Goal: Find contact information: Find contact information

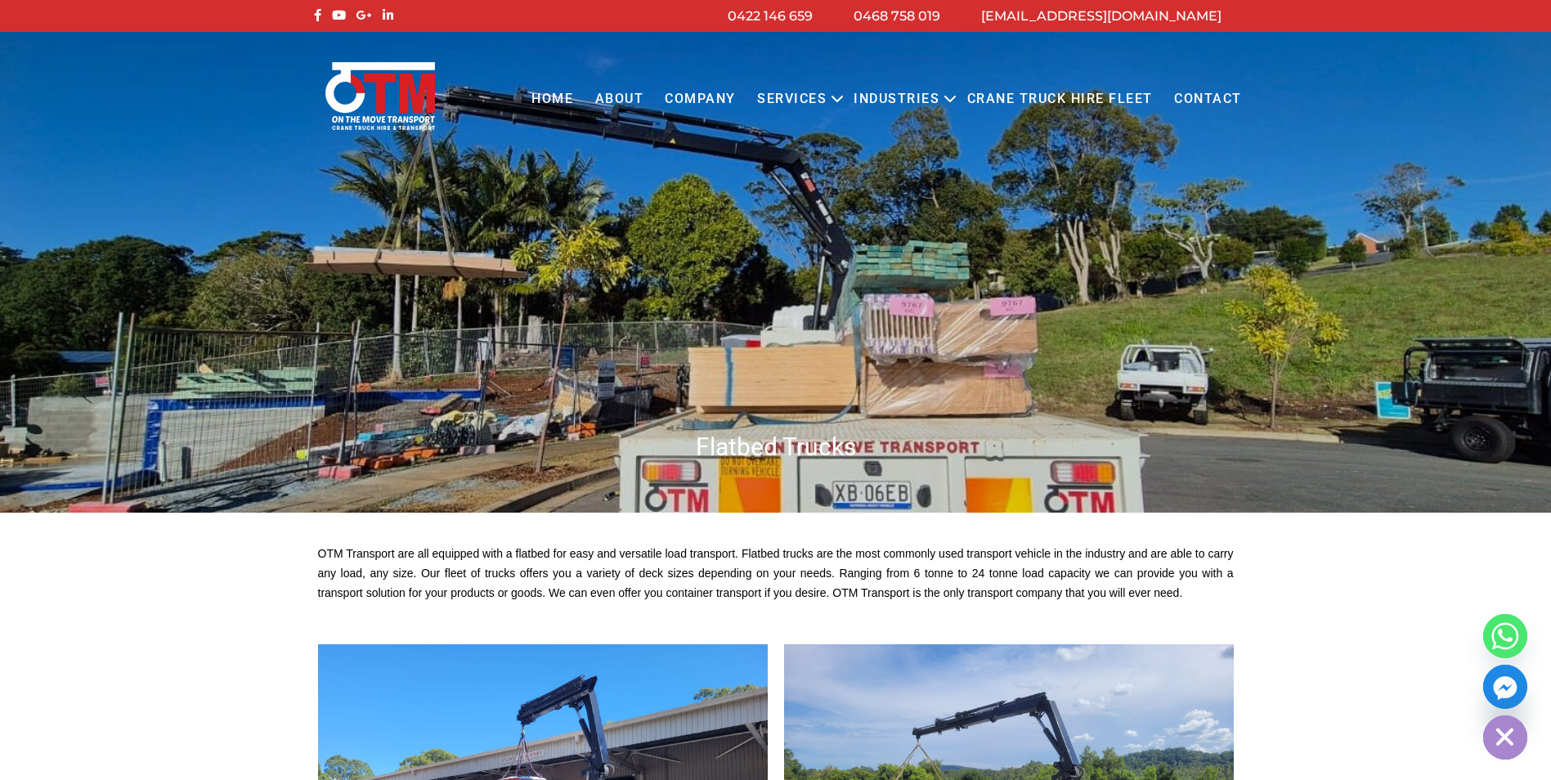
click at [643, 101] on link "About" at bounding box center [619, 99] width 70 height 45
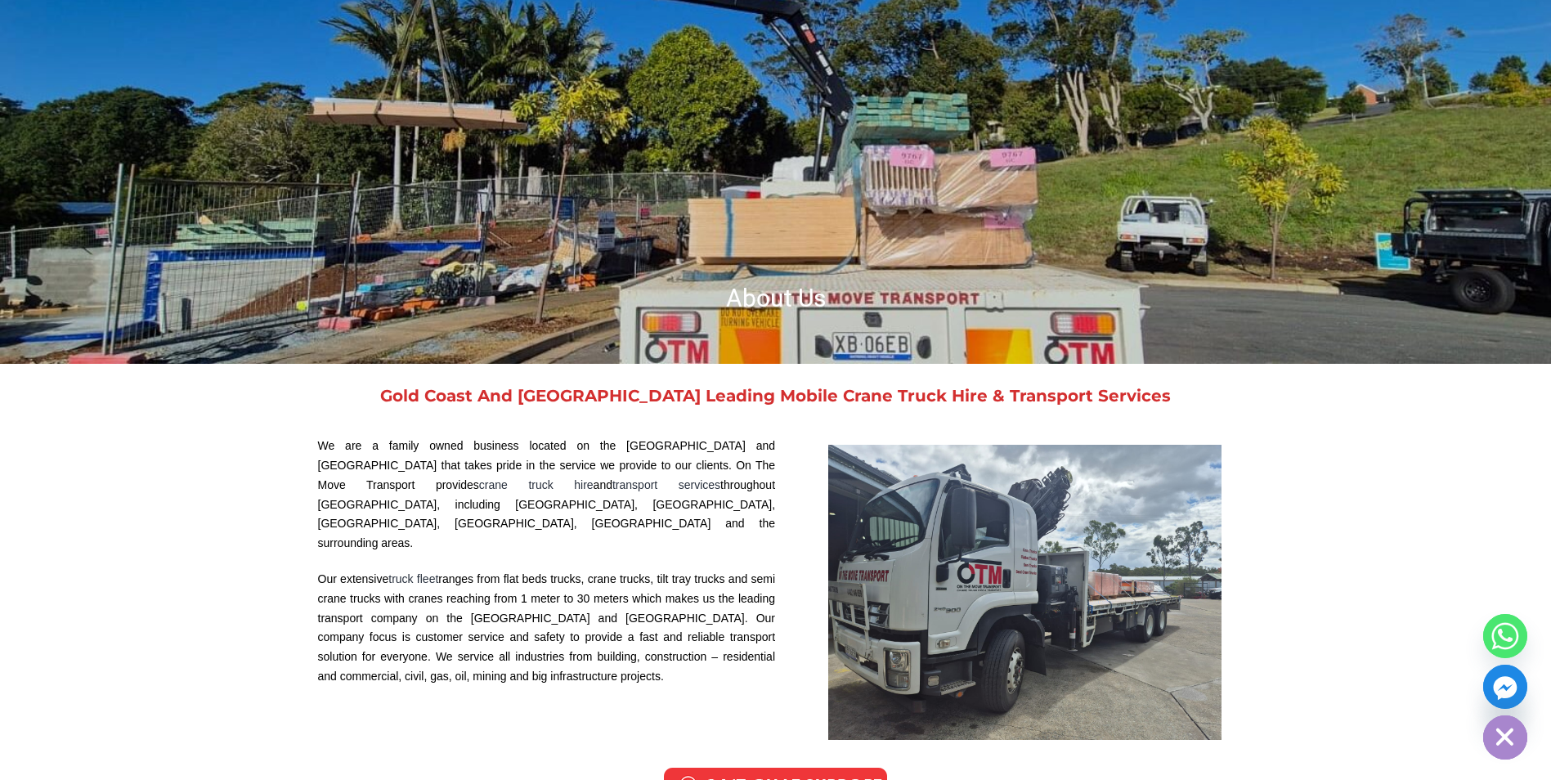
scroll to position [164, 0]
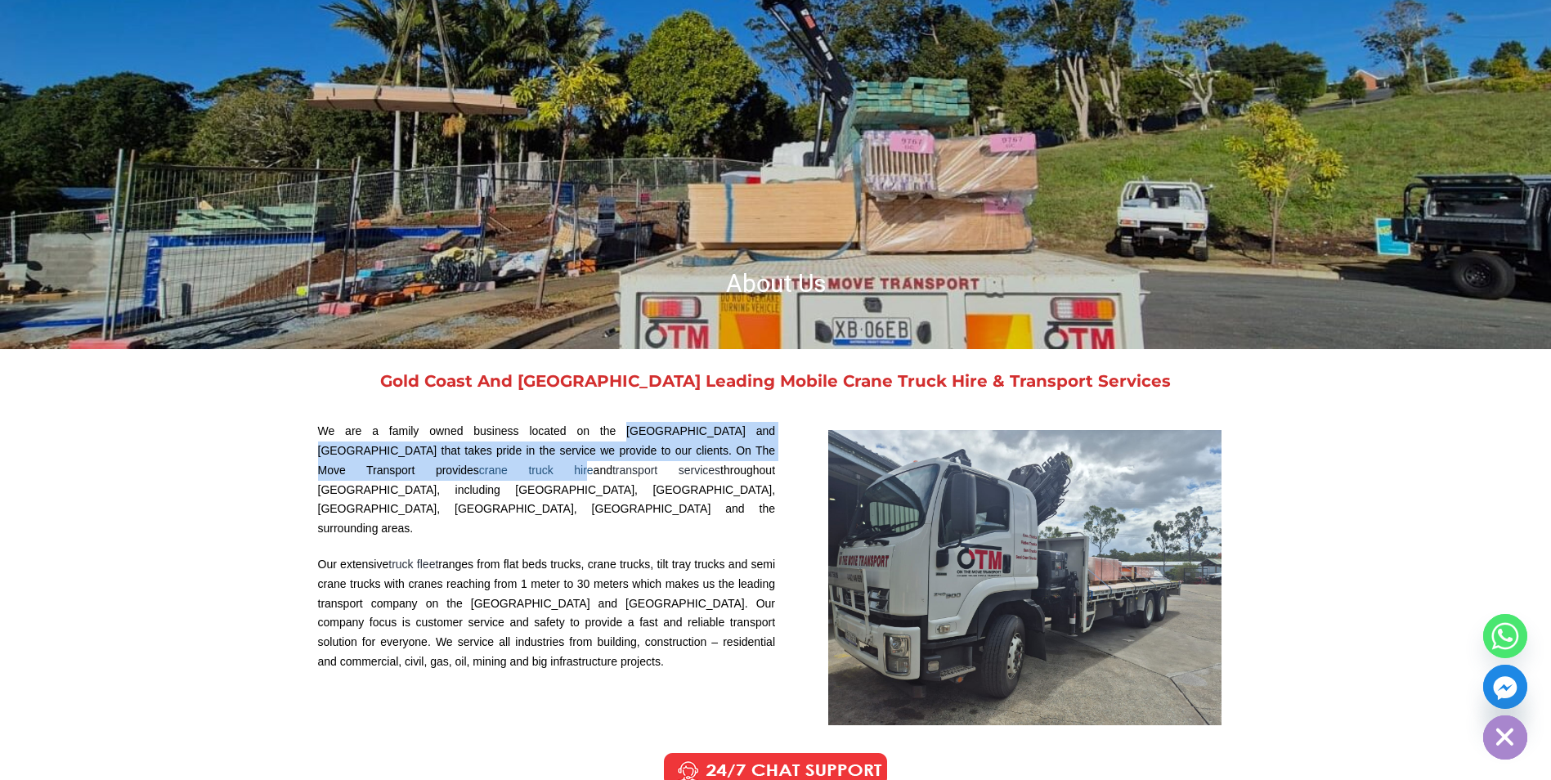
drag, startPoint x: 603, startPoint y: 429, endPoint x: 767, endPoint y: 455, distance: 165.5
click at [767, 455] on p "We are a family owned business located on the Gold Coast and Brisbane that take…" at bounding box center [547, 480] width 458 height 117
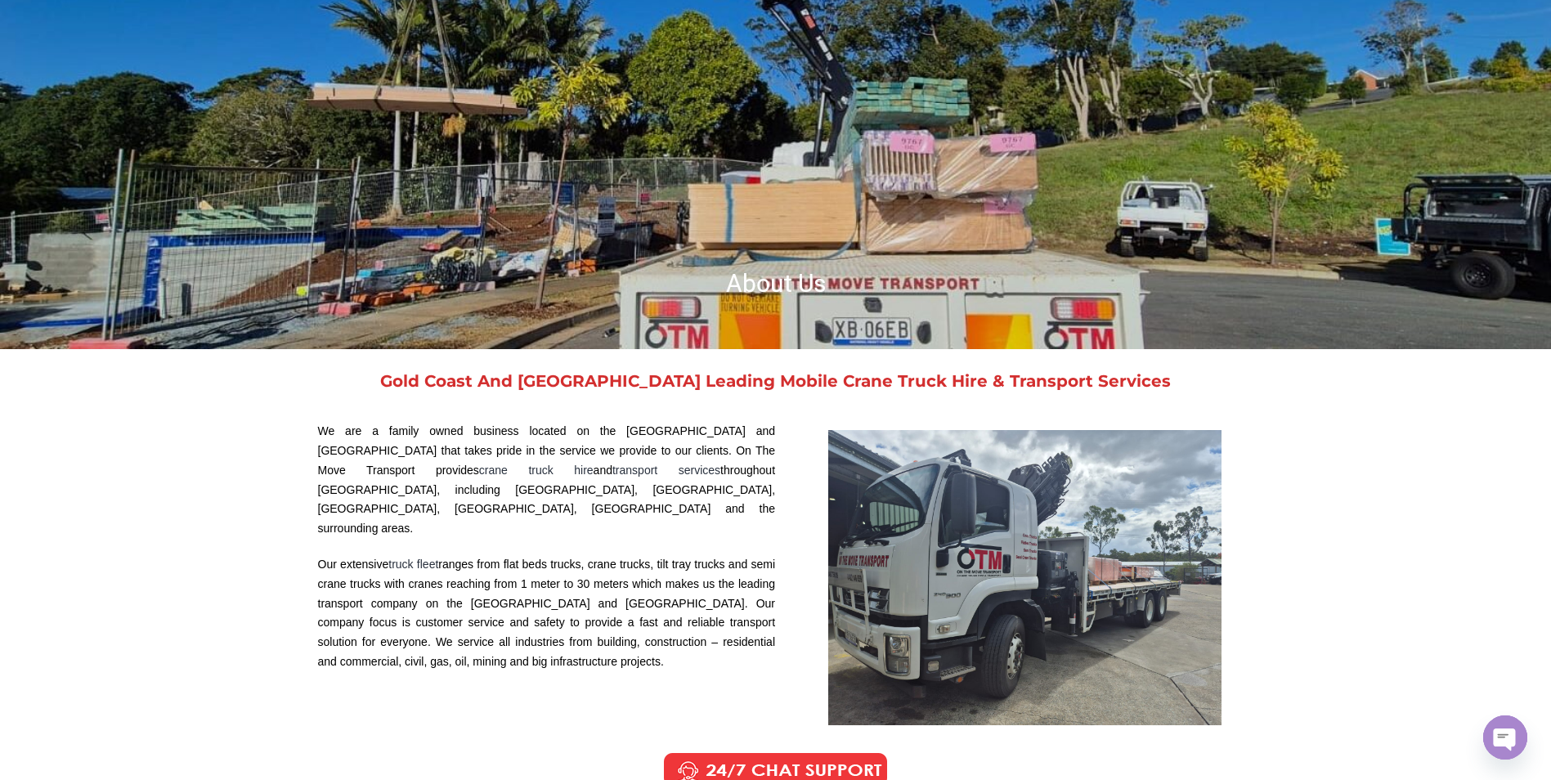
click at [471, 481] on p "We are a family owned business located on the Gold Coast and Brisbane that take…" at bounding box center [547, 480] width 458 height 117
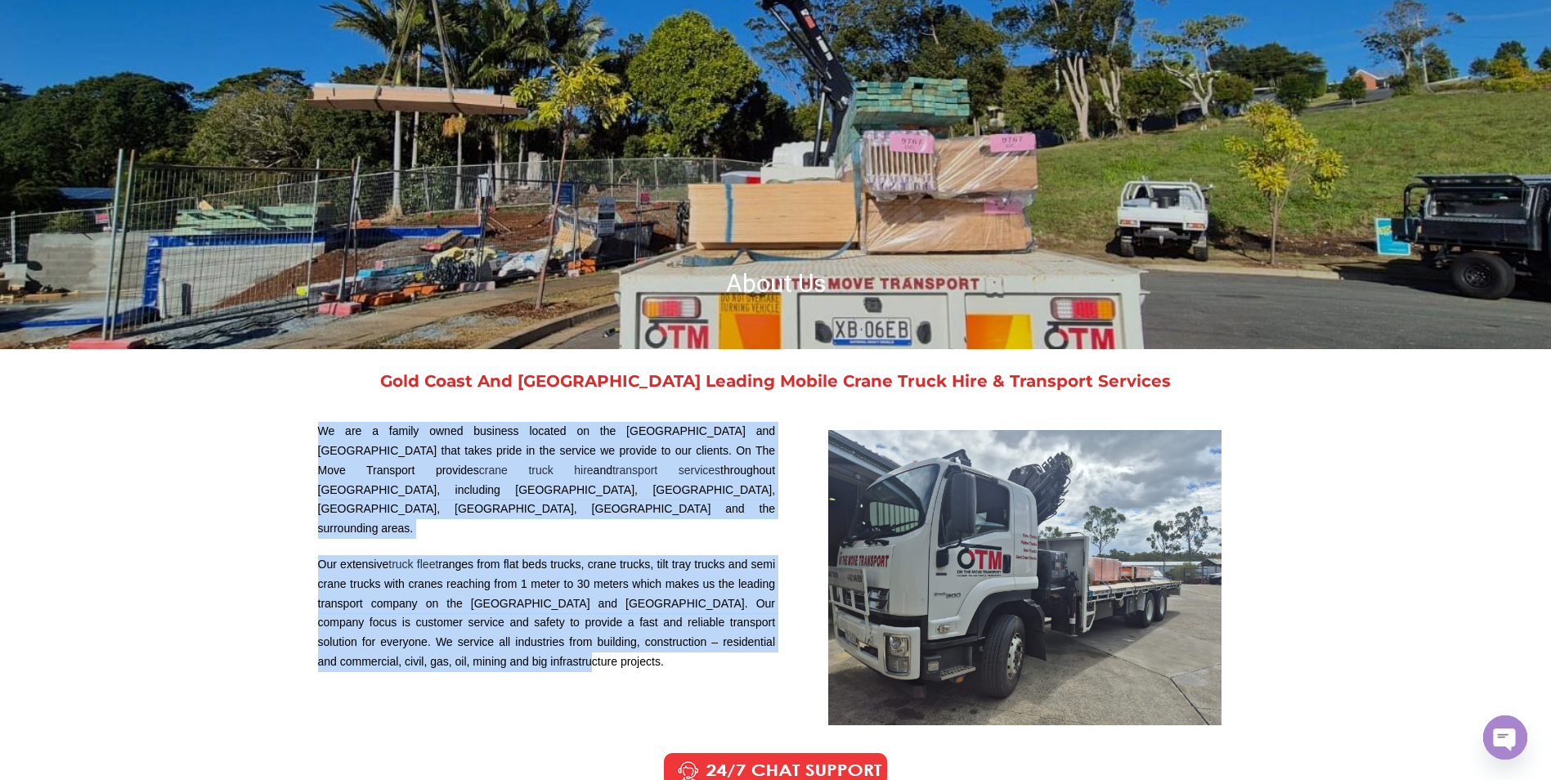
drag, startPoint x: 316, startPoint y: 429, endPoint x: 651, endPoint y: 653, distance: 403.1
click at [651, 653] on div "Gold Coast And Brisbane Leading Mobile Crane Truck Hire & Transport Services We…" at bounding box center [776, 544] width 932 height 393
drag, startPoint x: 651, startPoint y: 653, endPoint x: 553, endPoint y: 643, distance: 98.7
click at [553, 643] on p "Our extensive truck fleet ranges from flat beds trucks, crane trucks, tilt tray…" at bounding box center [547, 613] width 458 height 117
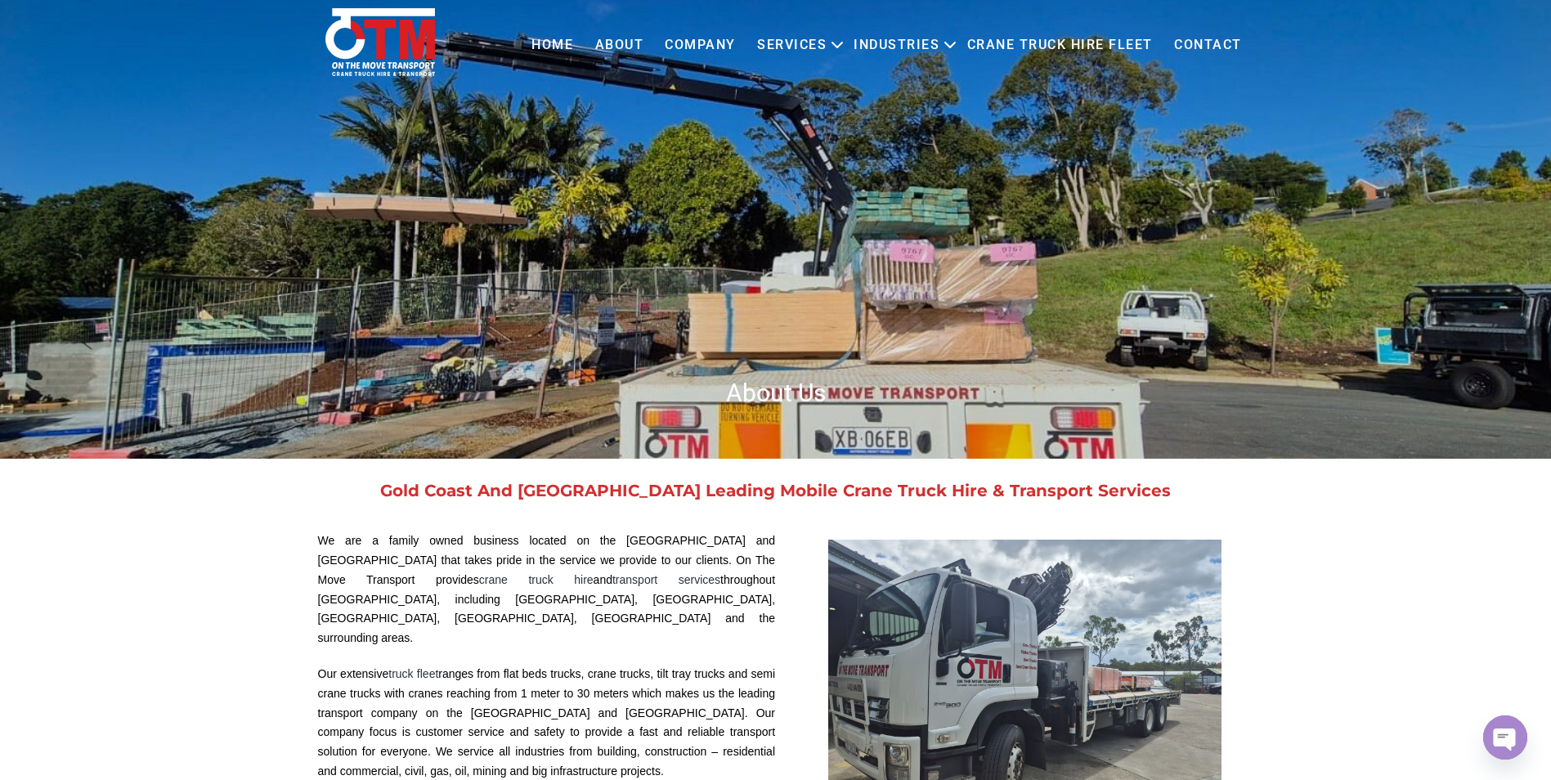
scroll to position [0, 0]
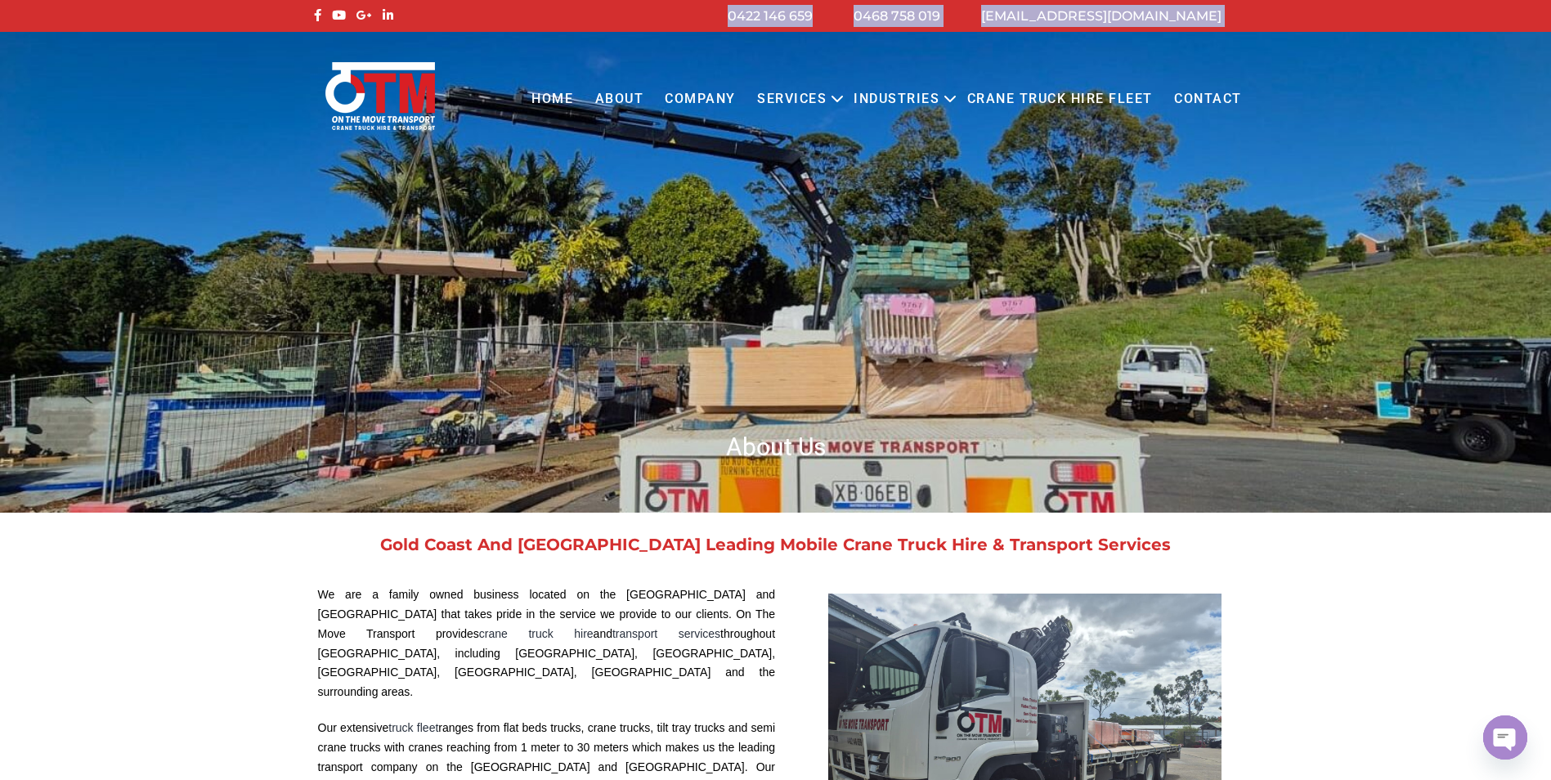
drag, startPoint x: 882, startPoint y: 16, endPoint x: 692, endPoint y: 15, distance: 189.7
click at [692, 15] on ul "info@otmtransport.com.au 0468 758 019 0422 146 659" at bounding box center [962, 16] width 559 height 22
click at [1405, 114] on div "Menu Close Home About COMPANY Services Open menu CRANE TRUCK HIRE FLATBED TRUCK…" at bounding box center [775, 85] width 1551 height 106
drag, startPoint x: 784, startPoint y: 15, endPoint x: 884, endPoint y: 27, distance: 100.5
click at [833, 27] on li "0422 146 659" at bounding box center [770, 16] width 126 height 22
